Goal: Task Accomplishment & Management: Use online tool/utility

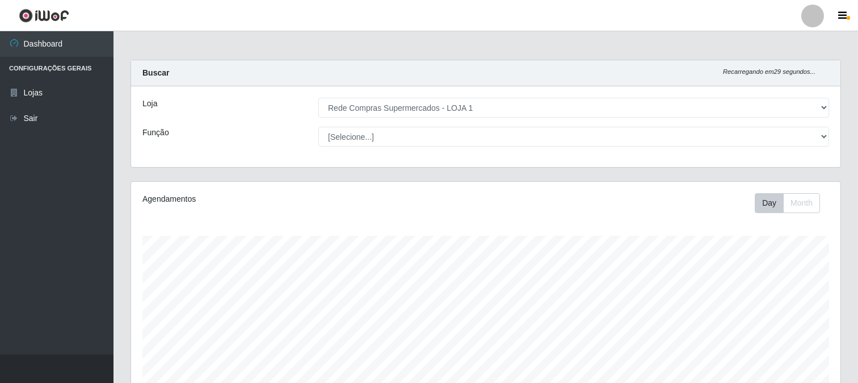
select select "158"
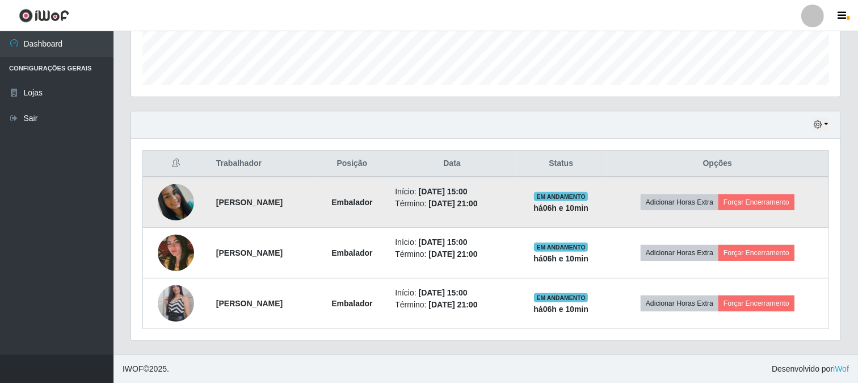
scroll to position [235, 710]
click at [776, 203] on button "Forçar Encerramento" at bounding box center [757, 202] width 76 height 16
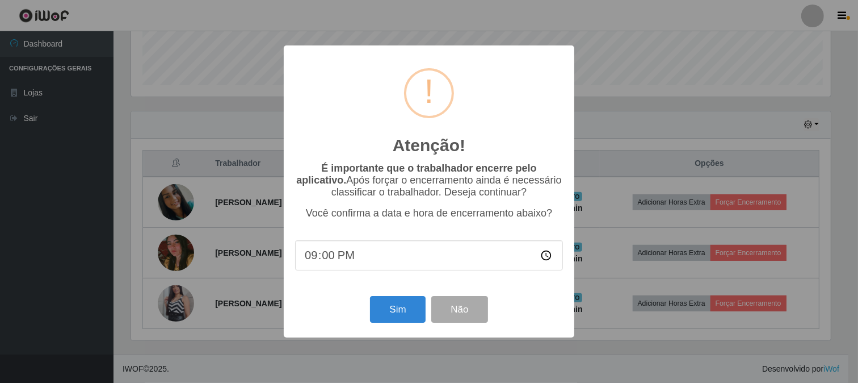
scroll to position [235, 702]
click at [408, 314] on button "Sim" at bounding box center [399, 309] width 55 height 27
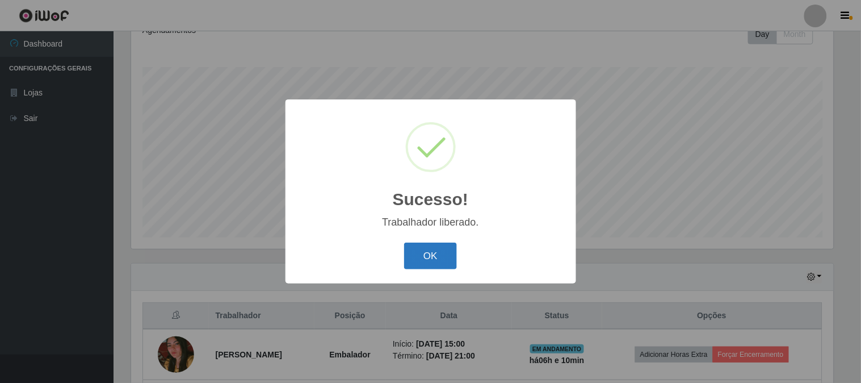
click at [427, 259] on button "OK" at bounding box center [430, 255] width 53 height 27
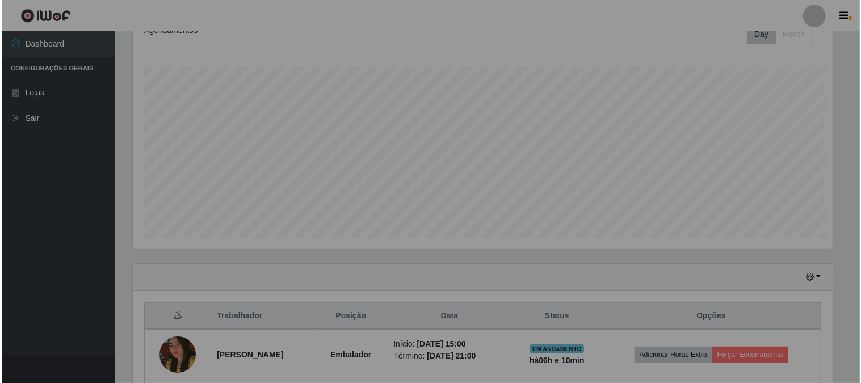
scroll to position [235, 710]
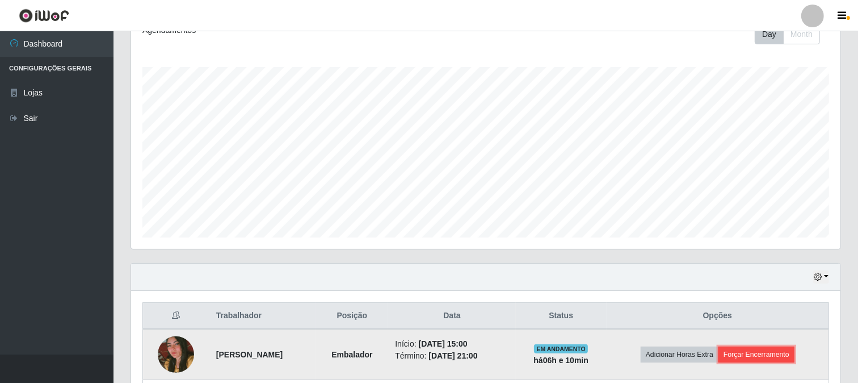
click at [787, 358] on button "Forçar Encerramento" at bounding box center [757, 354] width 76 height 16
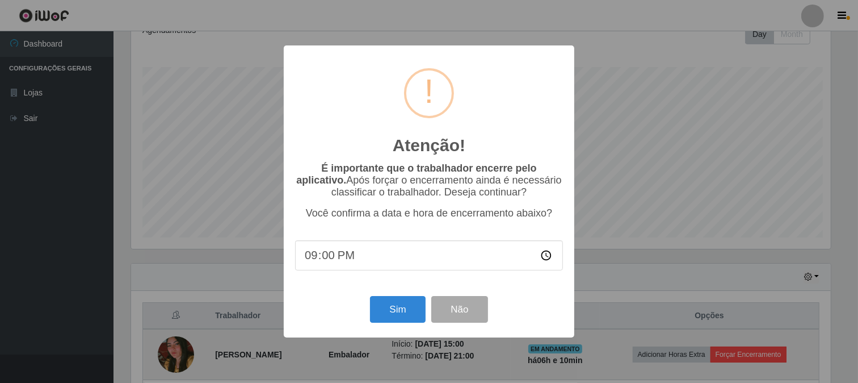
scroll to position [235, 702]
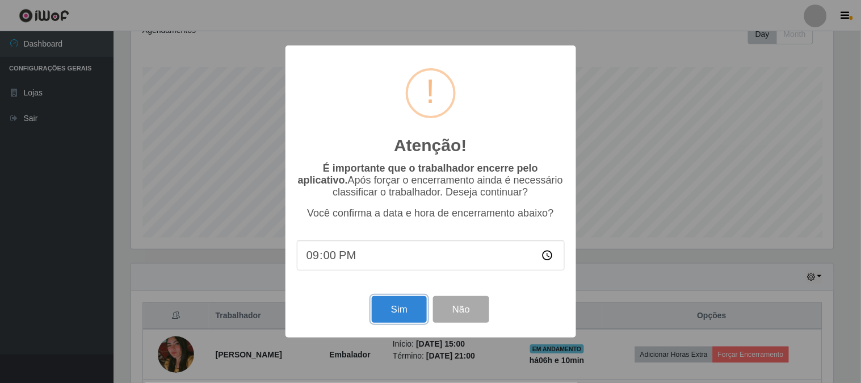
drag, startPoint x: 391, startPoint y: 307, endPoint x: 396, endPoint y: 304, distance: 6.3
click at [392, 307] on button "Sim" at bounding box center [399, 309] width 55 height 27
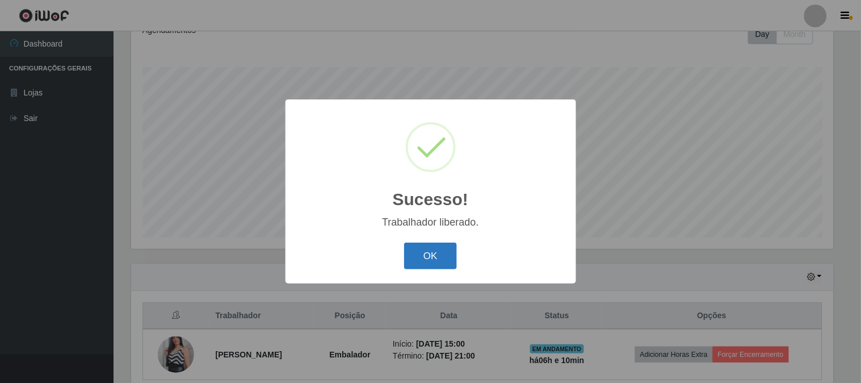
click at [440, 262] on button "OK" at bounding box center [430, 255] width 53 height 27
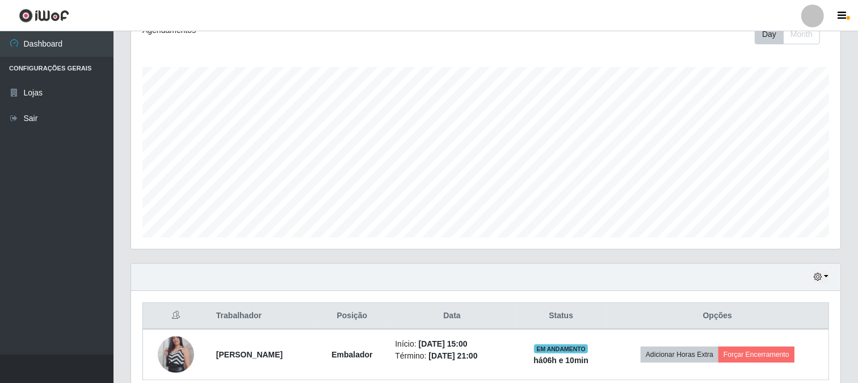
scroll to position [219, 0]
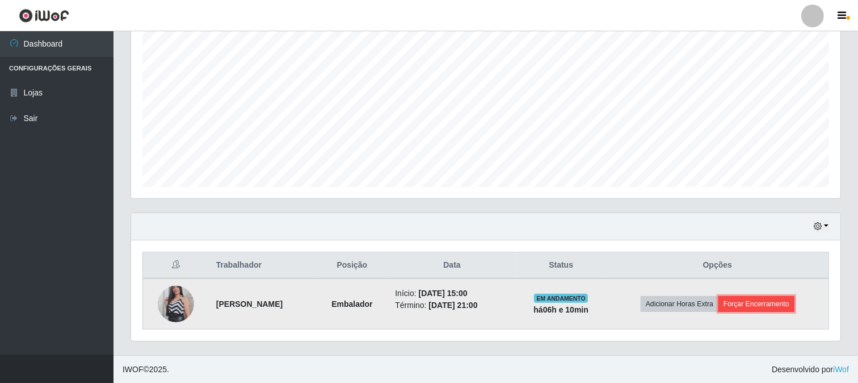
click at [765, 305] on button "Forçar Encerramento" at bounding box center [757, 304] width 76 height 16
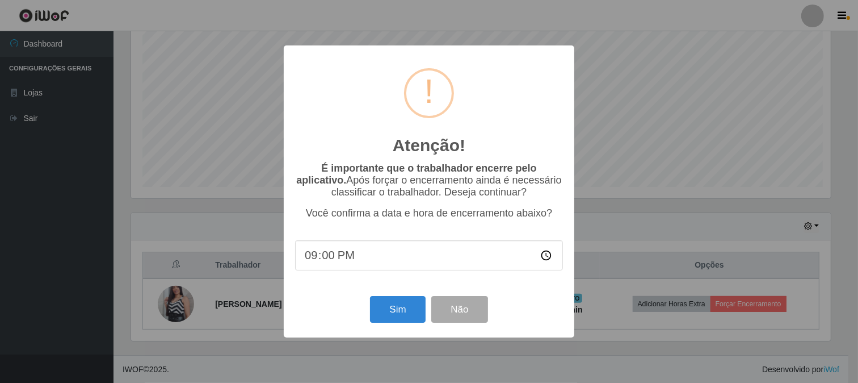
scroll to position [235, 702]
click at [392, 308] on button "Sim" at bounding box center [399, 309] width 55 height 27
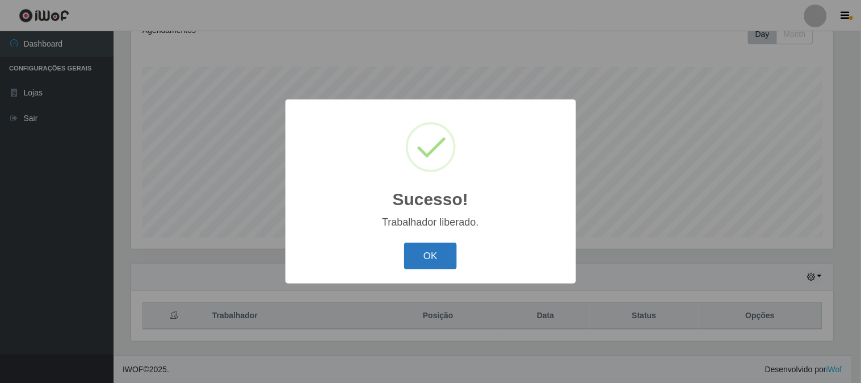
click at [439, 256] on button "OK" at bounding box center [430, 255] width 53 height 27
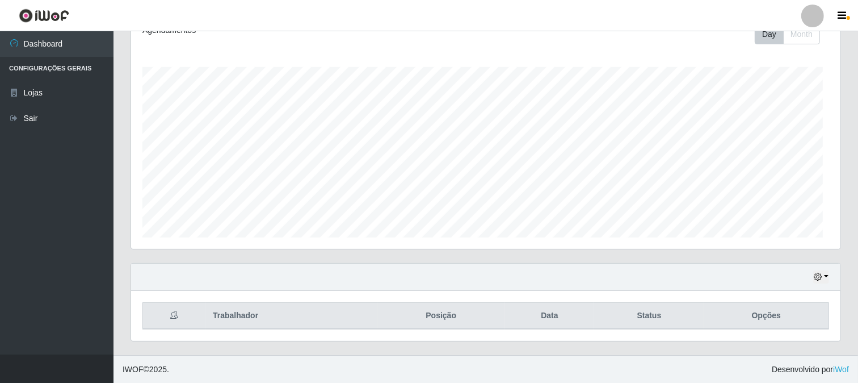
scroll to position [235, 710]
